Goal: Navigation & Orientation: Find specific page/section

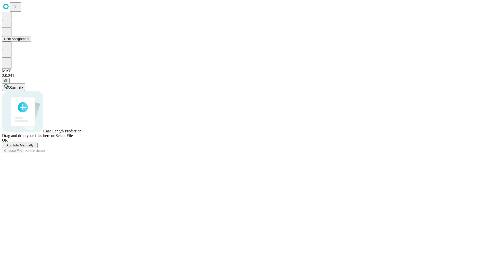
click at [31, 42] on button "Shift Assignment" at bounding box center [16, 38] width 29 height 5
